Goal: Task Accomplishment & Management: Manage account settings

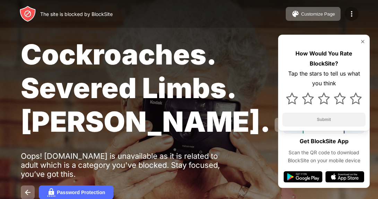
click at [350, 16] on img at bounding box center [352, 14] width 8 height 8
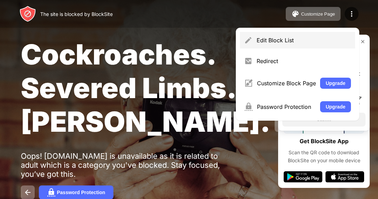
click at [291, 41] on div "Edit Block List" at bounding box center [304, 40] width 94 height 7
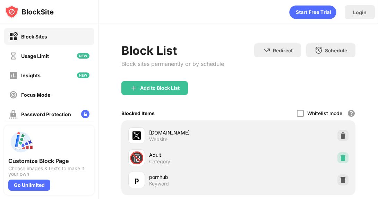
click at [346, 162] on div at bounding box center [343, 157] width 11 height 11
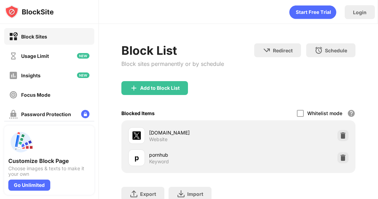
click at [159, 78] on div "Block List Block sites permanently or by schedule" at bounding box center [173, 62] width 103 height 38
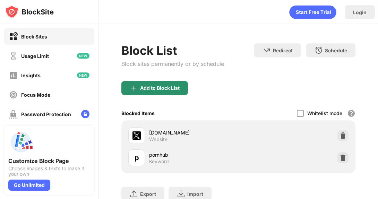
click at [161, 92] on div "Add to Block List" at bounding box center [155, 88] width 67 height 14
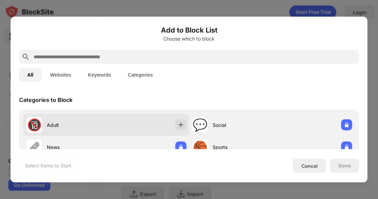
click at [142, 120] on div "🔞 Adult" at bounding box center [106, 125] width 166 height 22
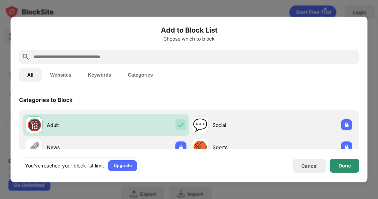
click at [343, 164] on div "Done" at bounding box center [345, 166] width 12 height 6
